Goal: Task Accomplishment & Management: Use online tool/utility

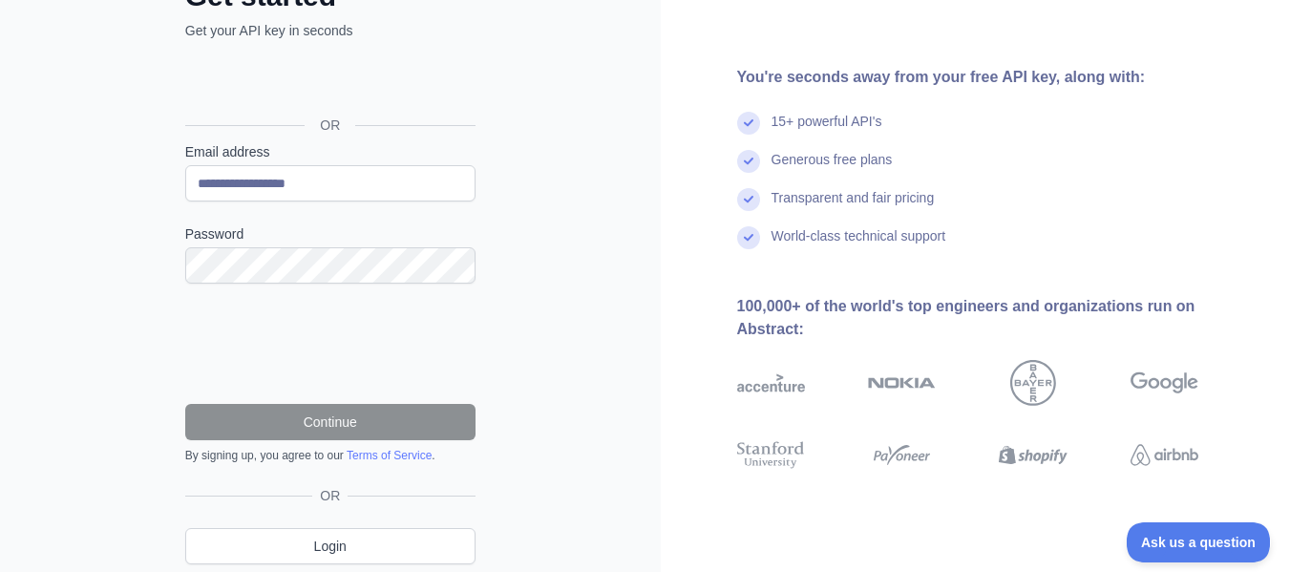
scroll to position [211, 0]
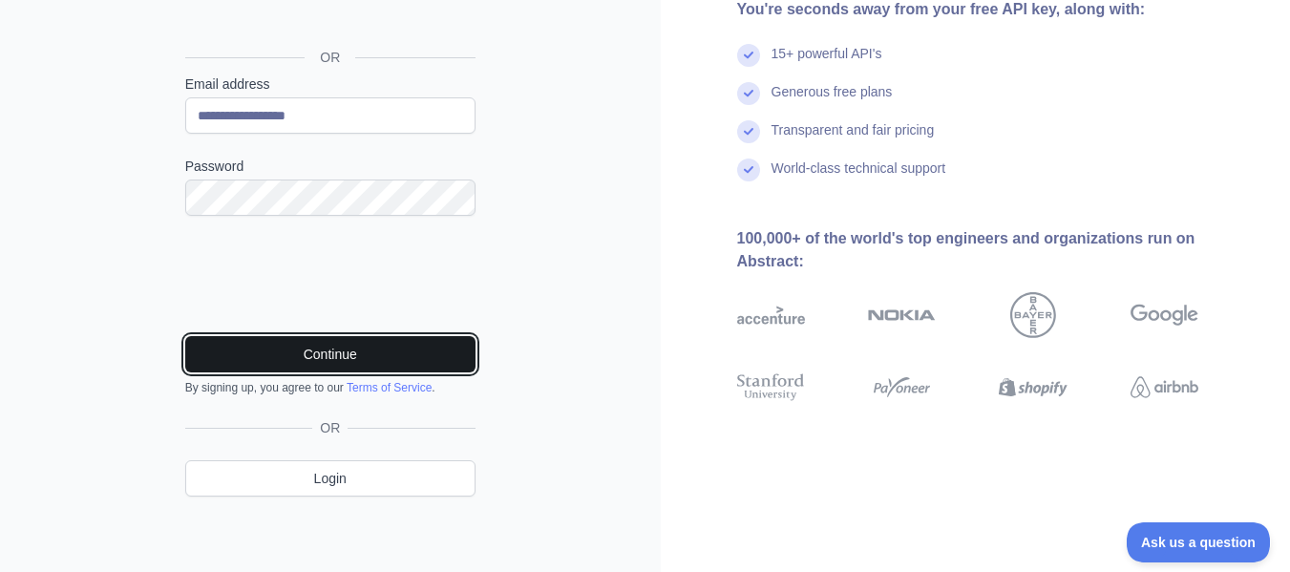
click at [363, 349] on button "Continue" at bounding box center [330, 354] width 290 height 36
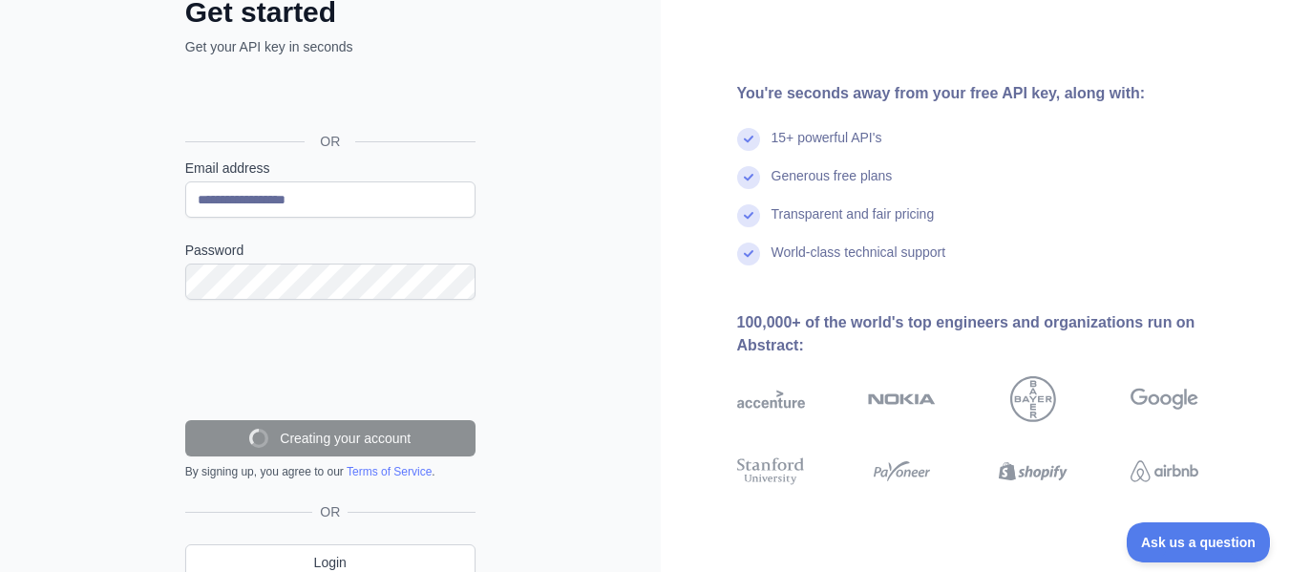
scroll to position [20, 0]
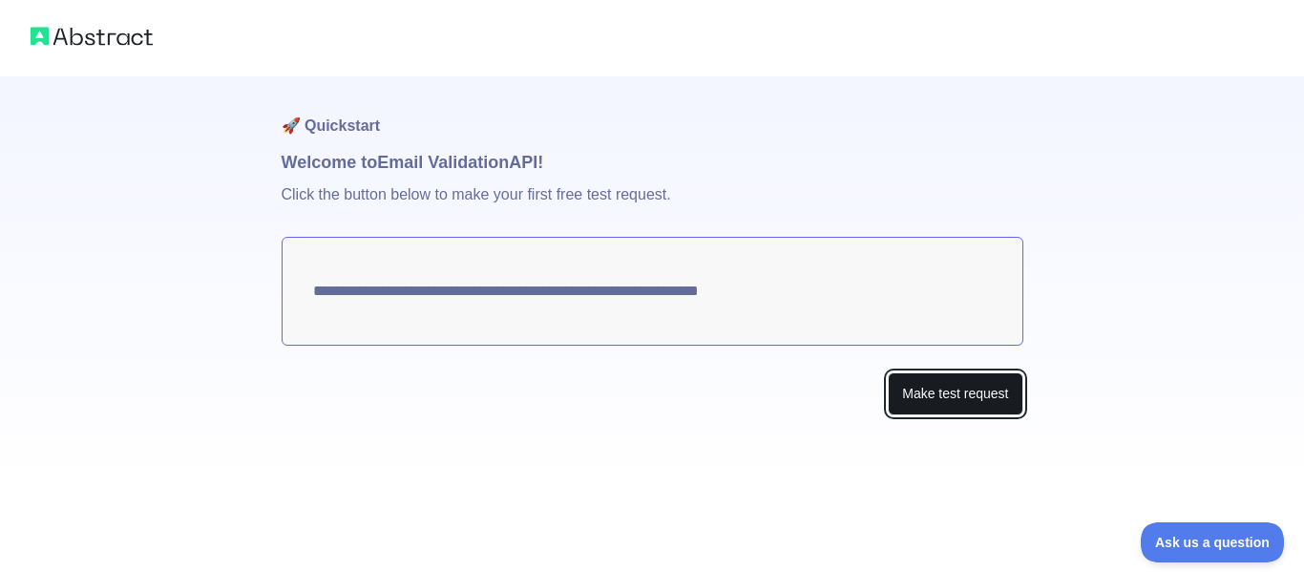
click at [944, 394] on button "Make test request" at bounding box center [955, 393] width 135 height 43
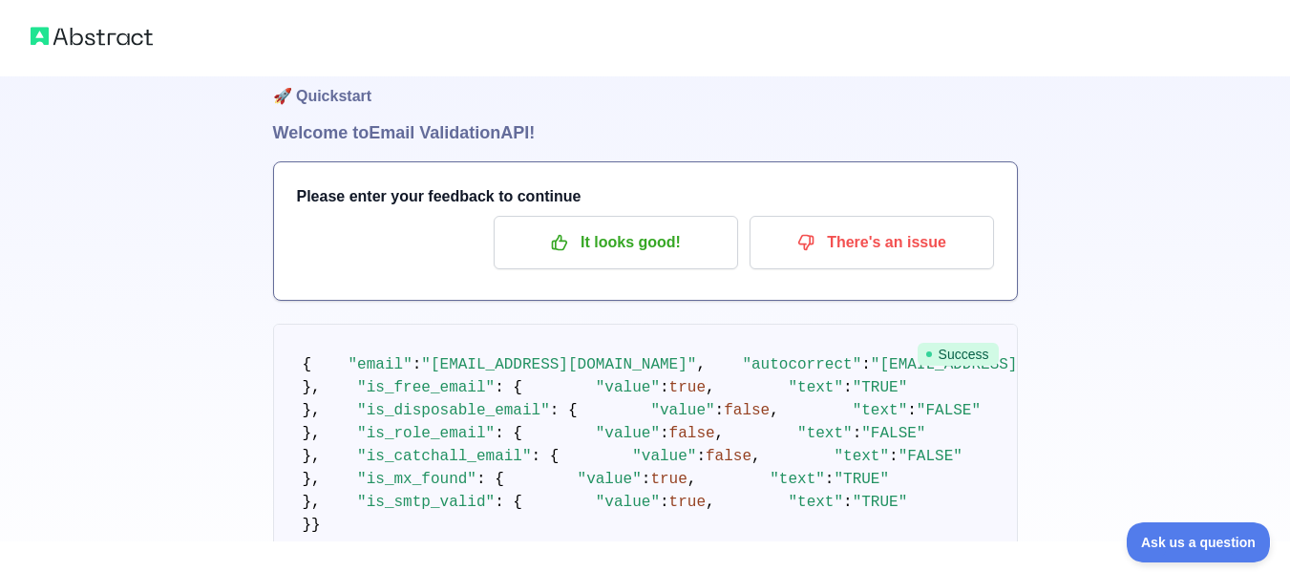
scroll to position [28, 0]
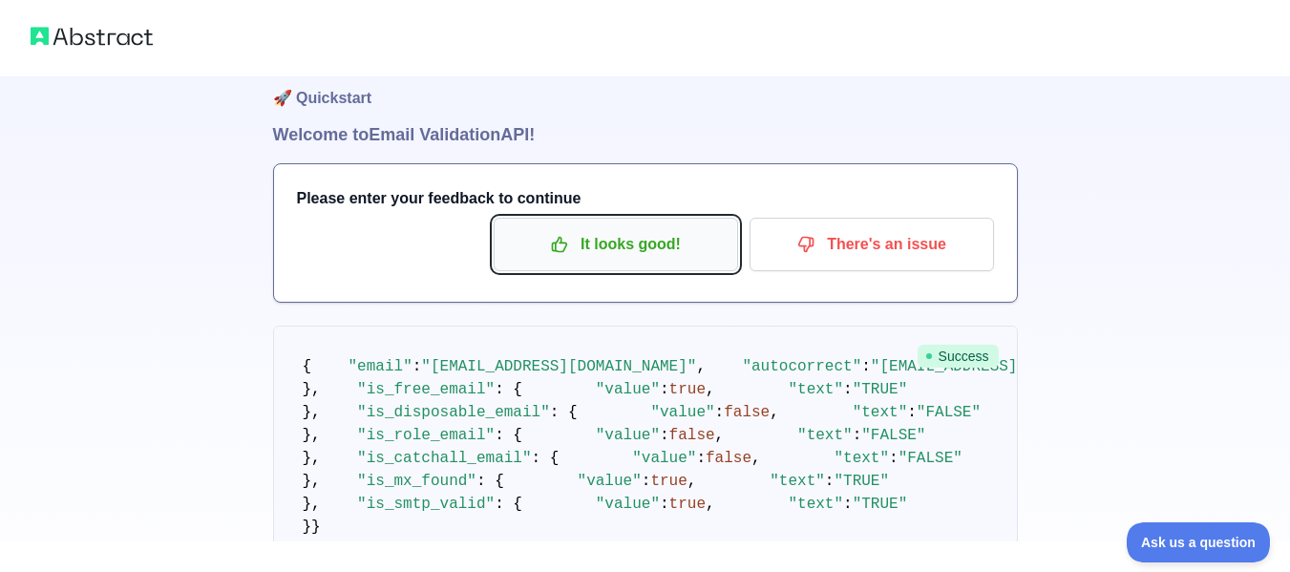
click at [544, 256] on p "It looks good!" at bounding box center [616, 244] width 216 height 32
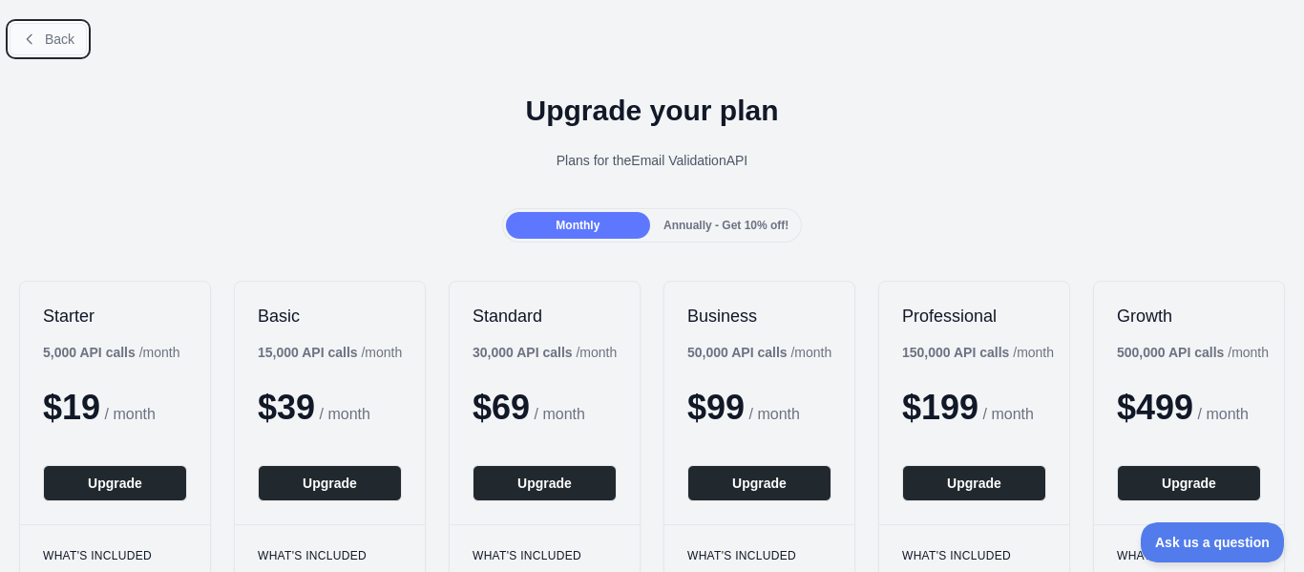
click at [74, 42] on button "Back" at bounding box center [48, 39] width 77 height 32
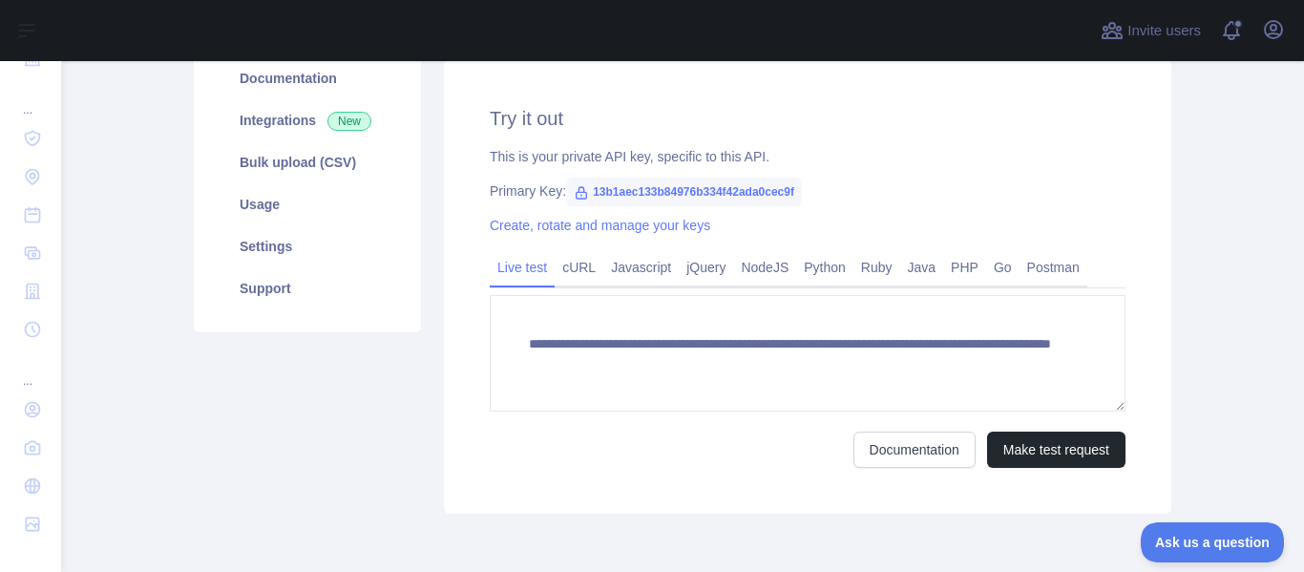
scroll to position [286, 0]
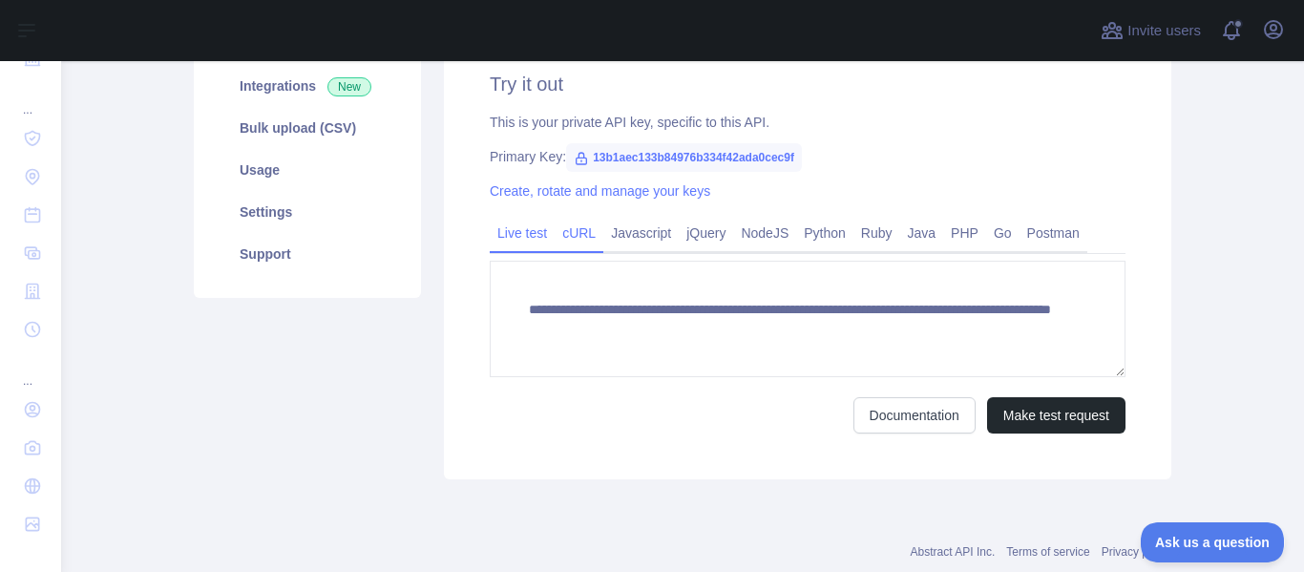
click at [580, 236] on link "cURL" at bounding box center [579, 233] width 49 height 31
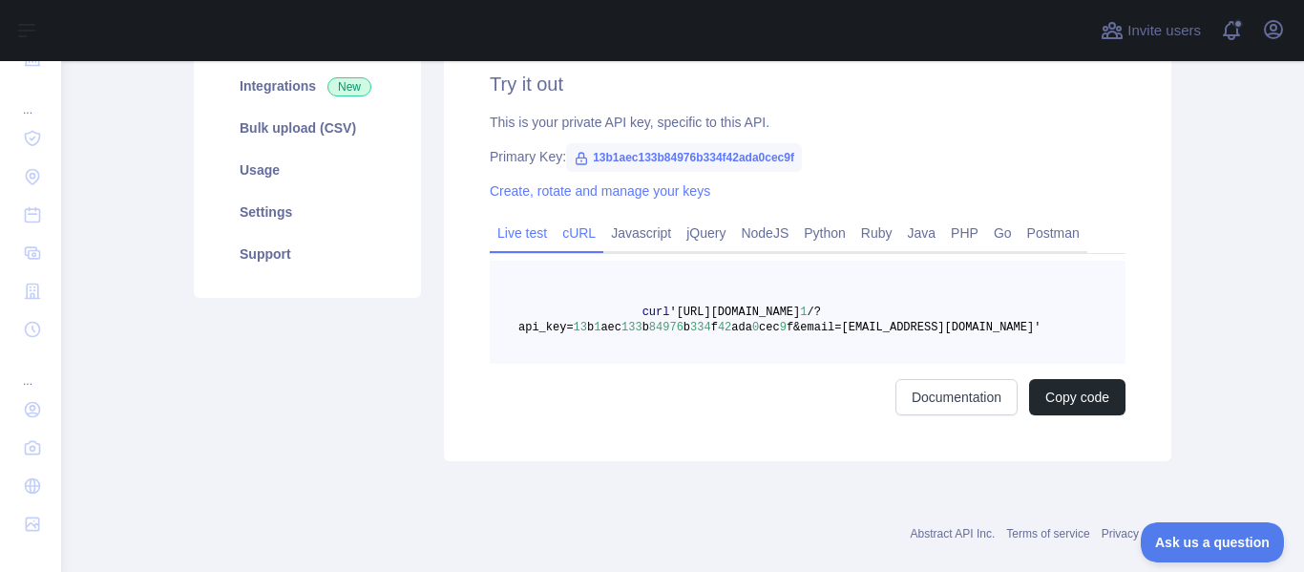
click at [529, 235] on link "Live test" at bounding box center [522, 233] width 65 height 31
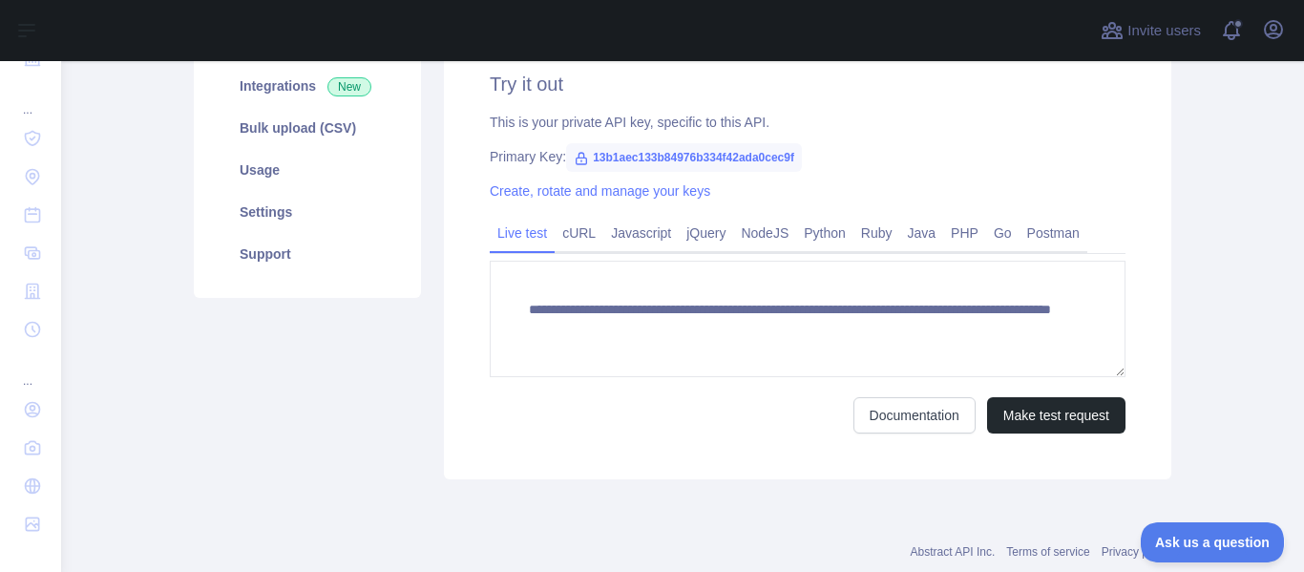
click at [593, 158] on span "13b1aec133b84976b334f42ada0cec9f" at bounding box center [684, 157] width 236 height 29
click at [574, 160] on icon at bounding box center [581, 158] width 15 height 15
drag, startPoint x: 582, startPoint y: 160, endPoint x: 800, endPoint y: 158, distance: 217.7
click at [800, 158] on div "Primary Key: 13b1aec133b84976b334f42ada0cec9f" at bounding box center [808, 156] width 636 height 19
copy span "13b1aec133b84976b334f42ada0cec9f"
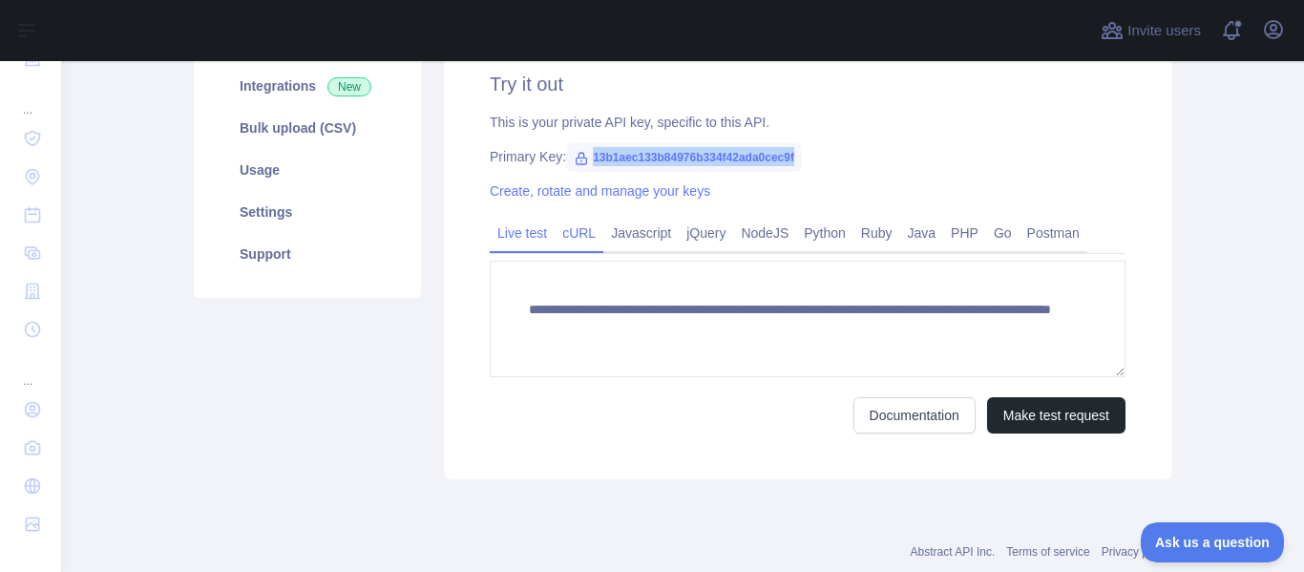
click at [563, 235] on link "cURL" at bounding box center [579, 233] width 49 height 31
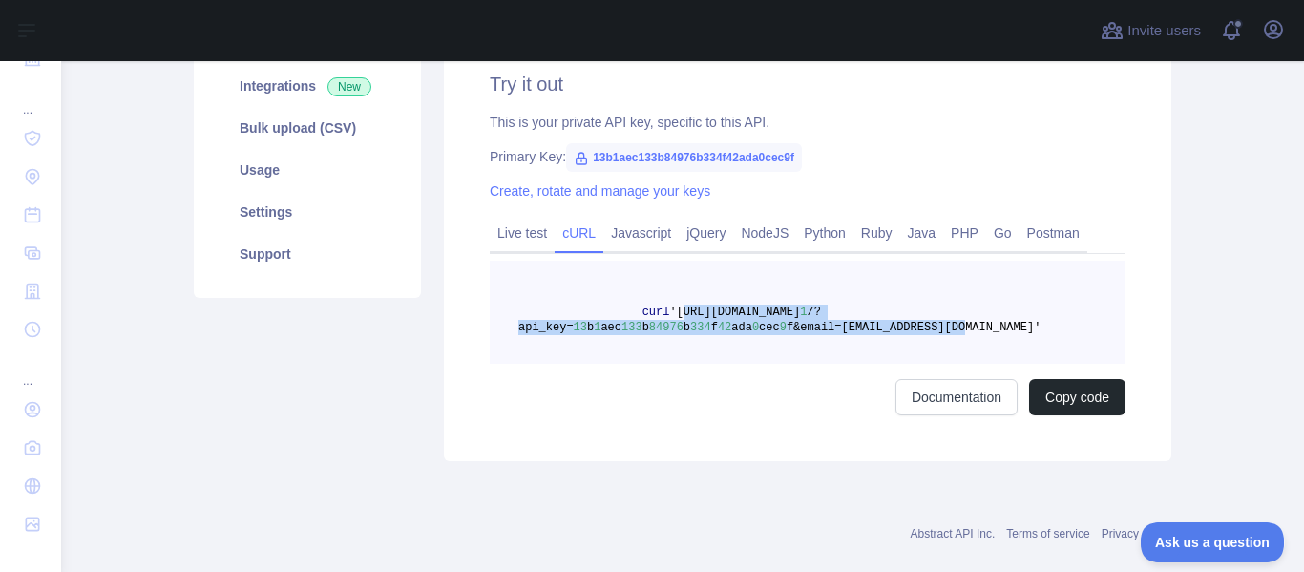
drag, startPoint x: 662, startPoint y: 313, endPoint x: 922, endPoint y: 343, distance: 262.3
click at [922, 343] on pre "curl 'https://emailvalidation.abstractapi.com/v 1 /?api_key= 13 b 1 aec 133 b 8…" at bounding box center [808, 312] width 636 height 103
copy span "https://emailvalidation.abstractapi.com/v 1 /?api_key= 13 b 1 aec 133 b 84976 b…"
